Goal: Find specific page/section: Find specific page/section

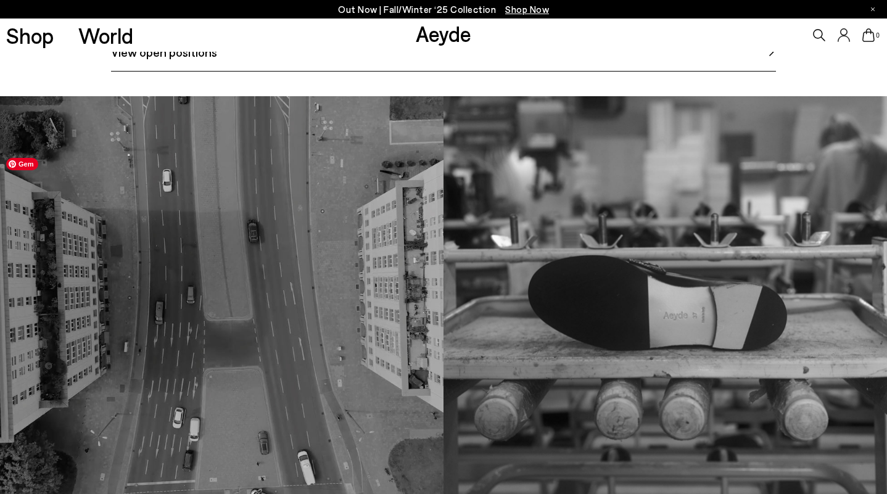
scroll to position [726, 0]
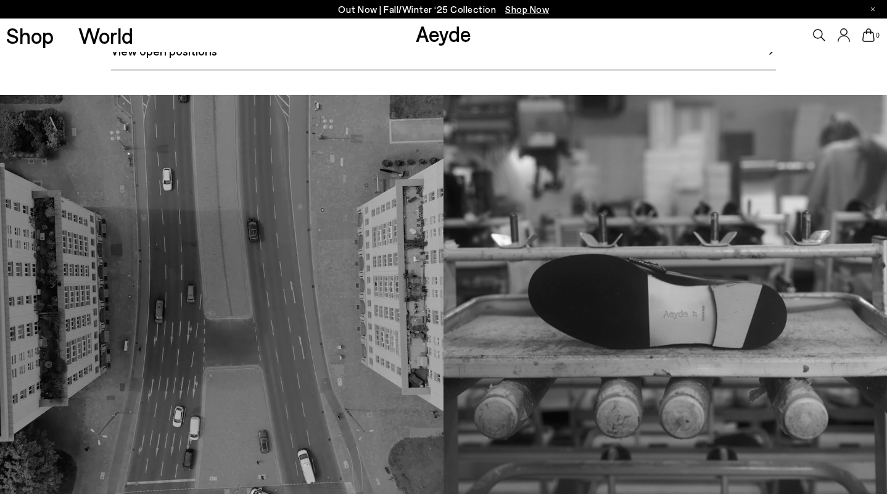
click at [147, 60] on span "View open positions" at bounding box center [164, 50] width 106 height 19
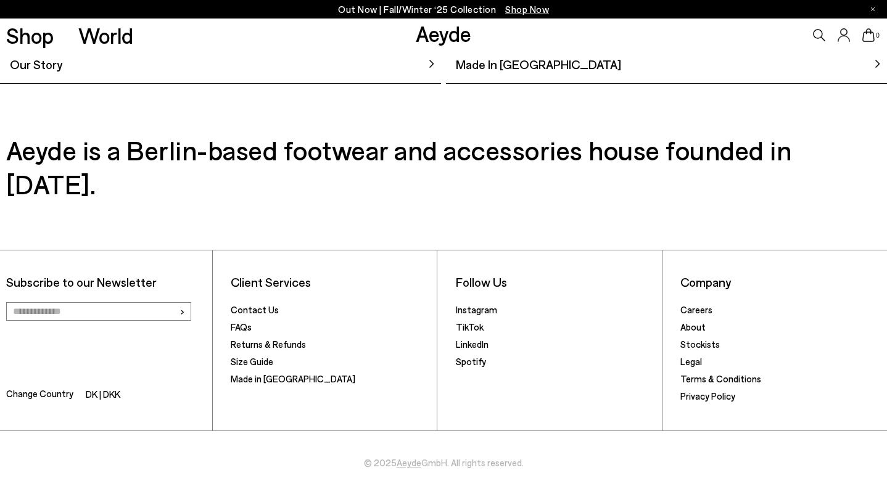
scroll to position [1200, 0]
click at [703, 313] on link "Careers" at bounding box center [697, 309] width 32 height 11
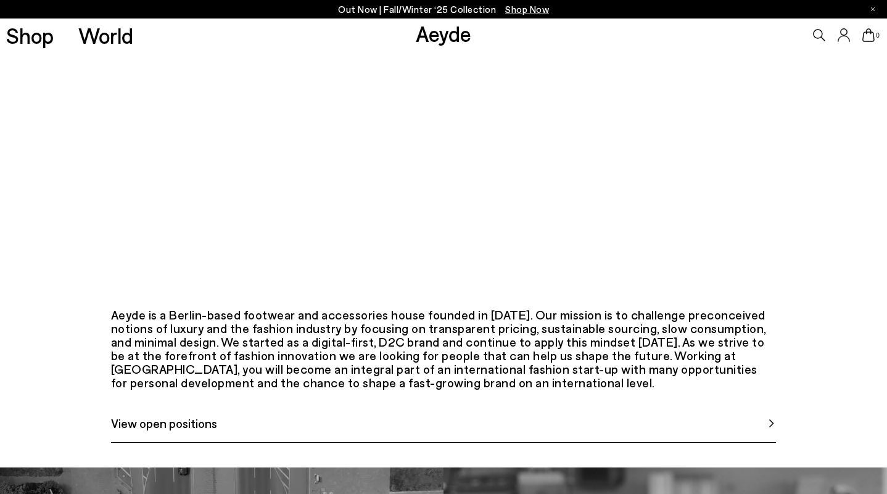
scroll to position [487, 0]
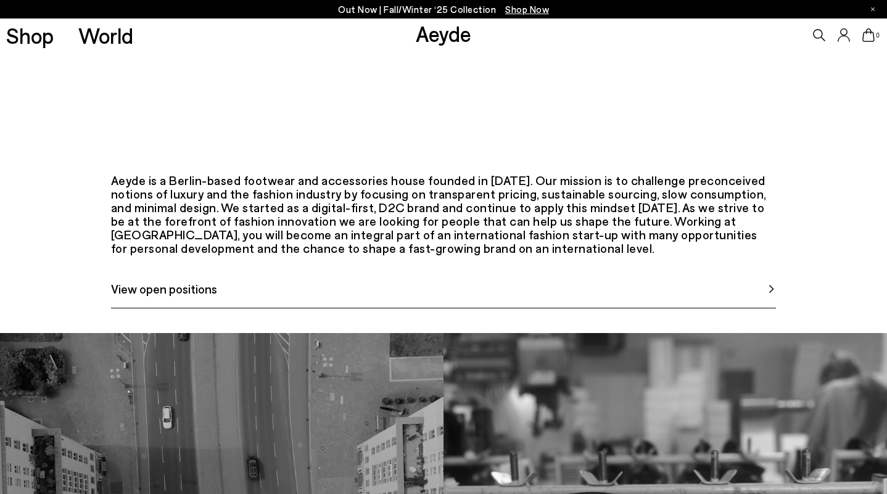
click at [189, 298] on span "View open positions" at bounding box center [164, 289] width 106 height 19
